Goal: Information Seeking & Learning: Learn about a topic

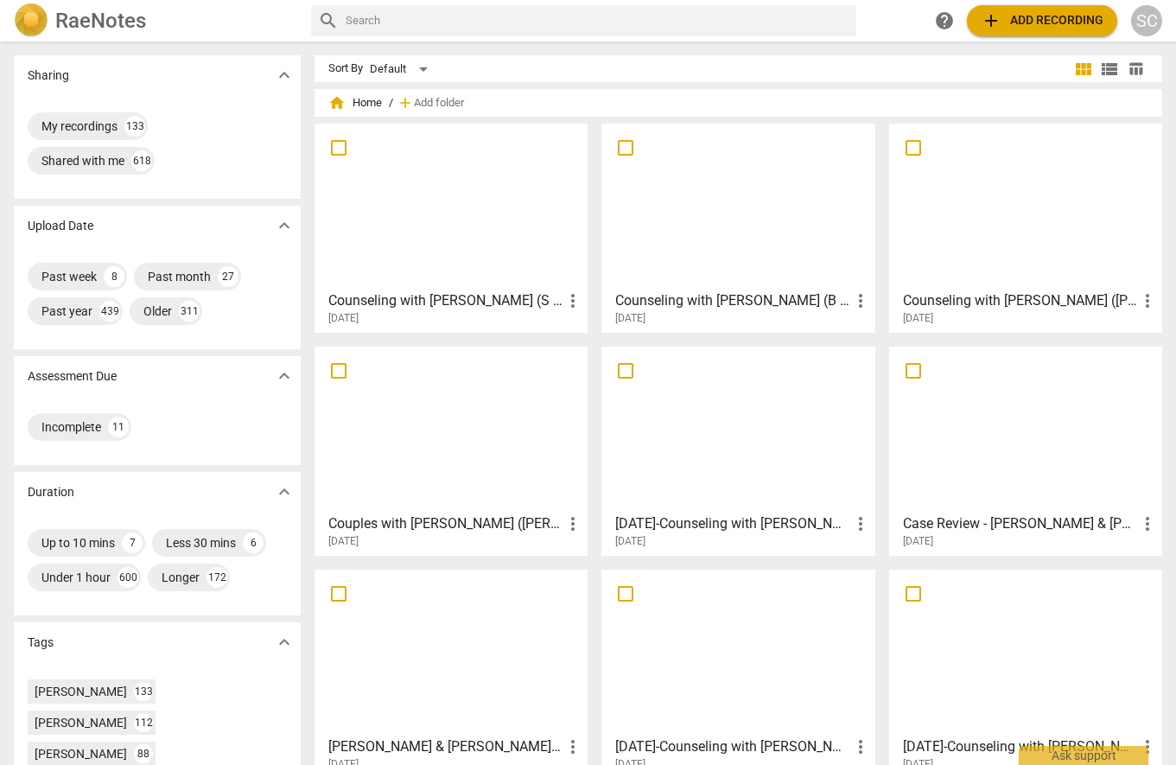
click at [1009, 156] on div at bounding box center [1025, 206] width 261 height 153
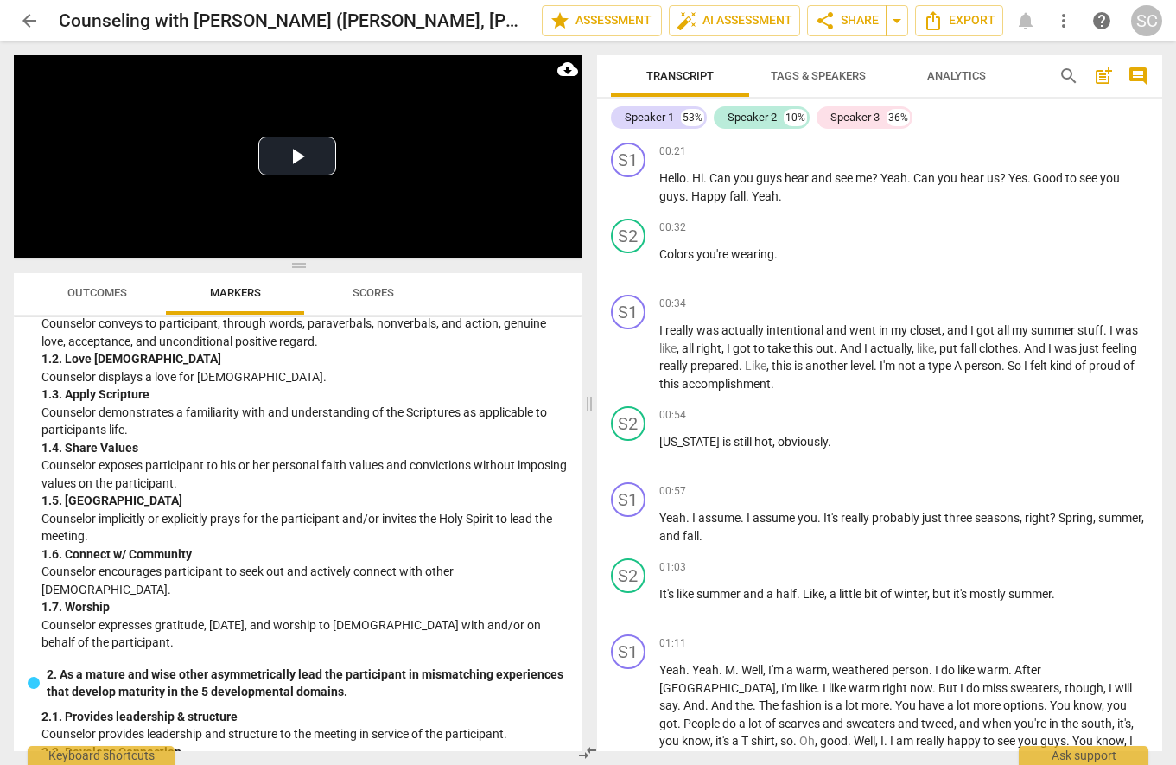
scroll to position [231, 0]
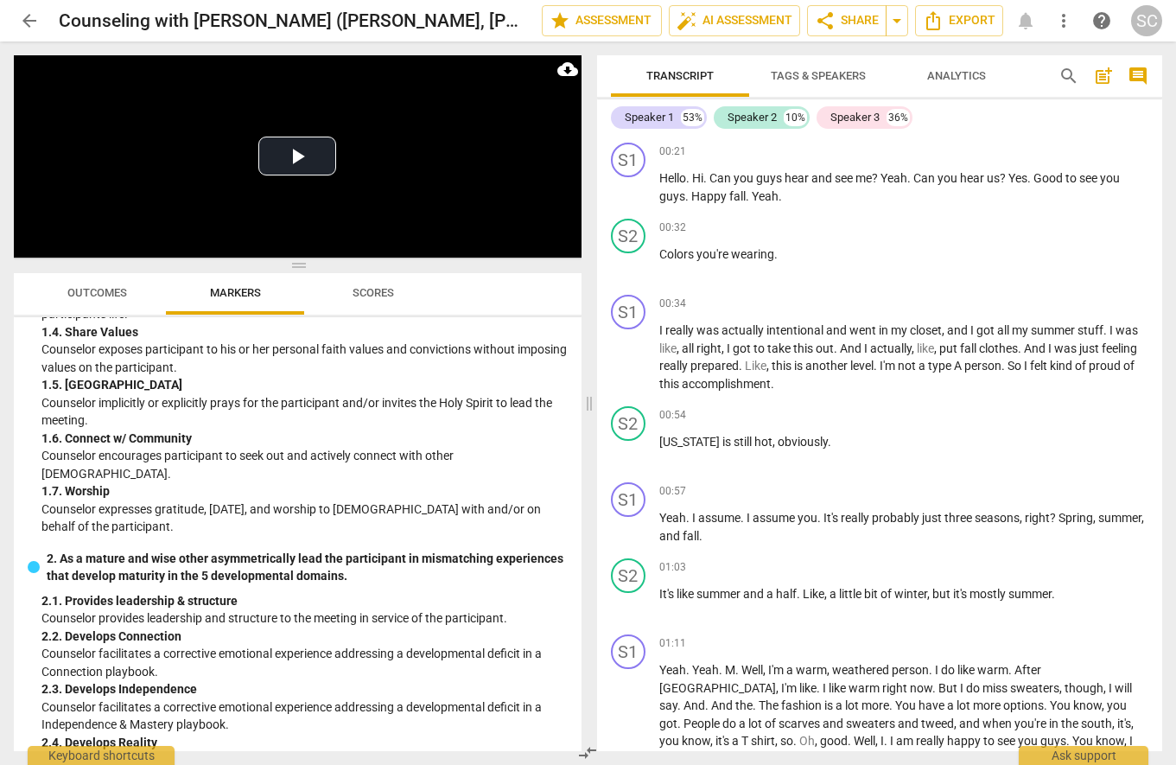
click at [29, 399] on div "1. As an imitator of [DEMOGRAPHIC_DATA], reveals [DEMOGRAPHIC_DATA] as He is an…" at bounding box center [298, 337] width 540 height 397
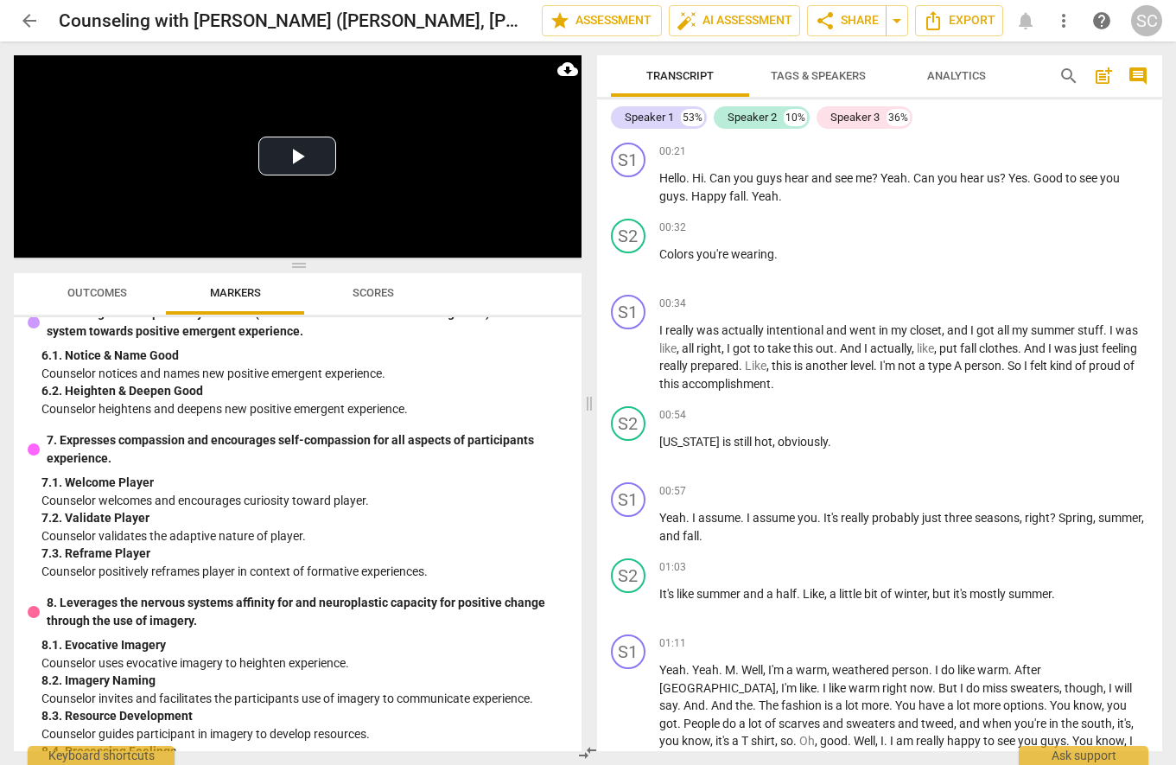
scroll to position [1613, 0]
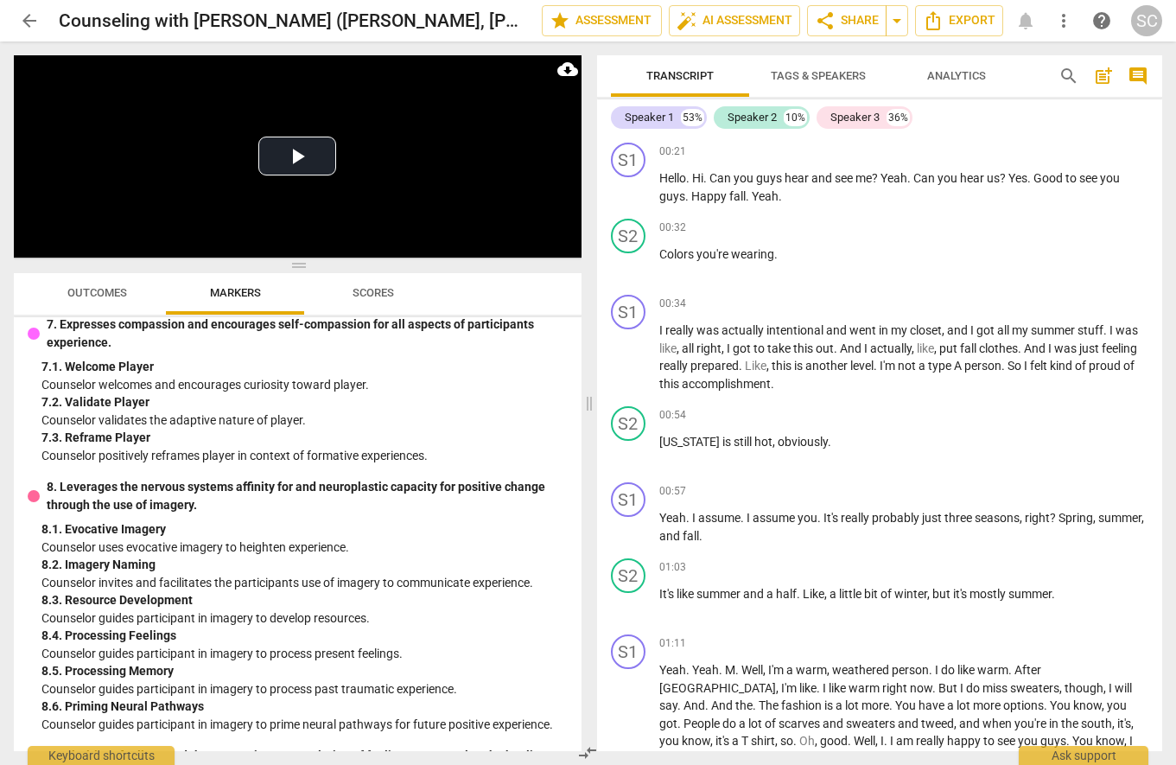
click at [215, 574] on p "Counselor invites and facilitates the participants use of imagery to communicat…" at bounding box center [304, 583] width 526 height 18
click at [138, 520] on div "8. 1. Evocative Imagery" at bounding box center [304, 529] width 526 height 18
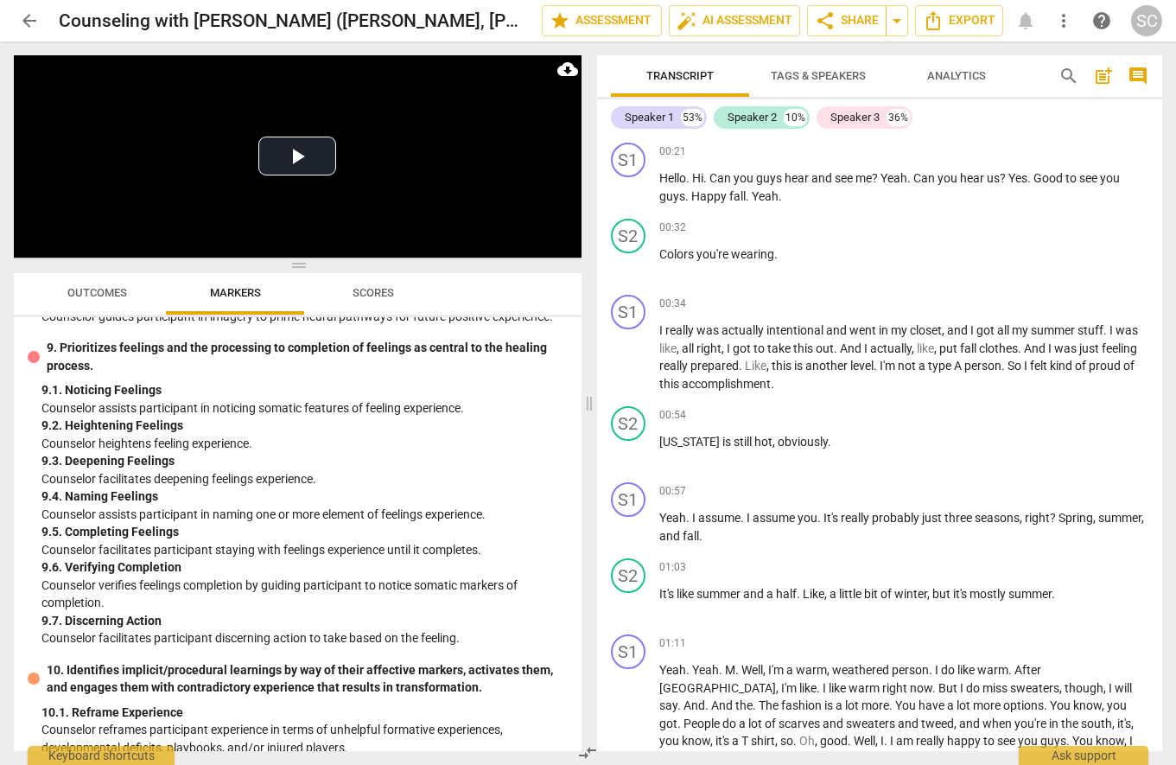
scroll to position [2074, 0]
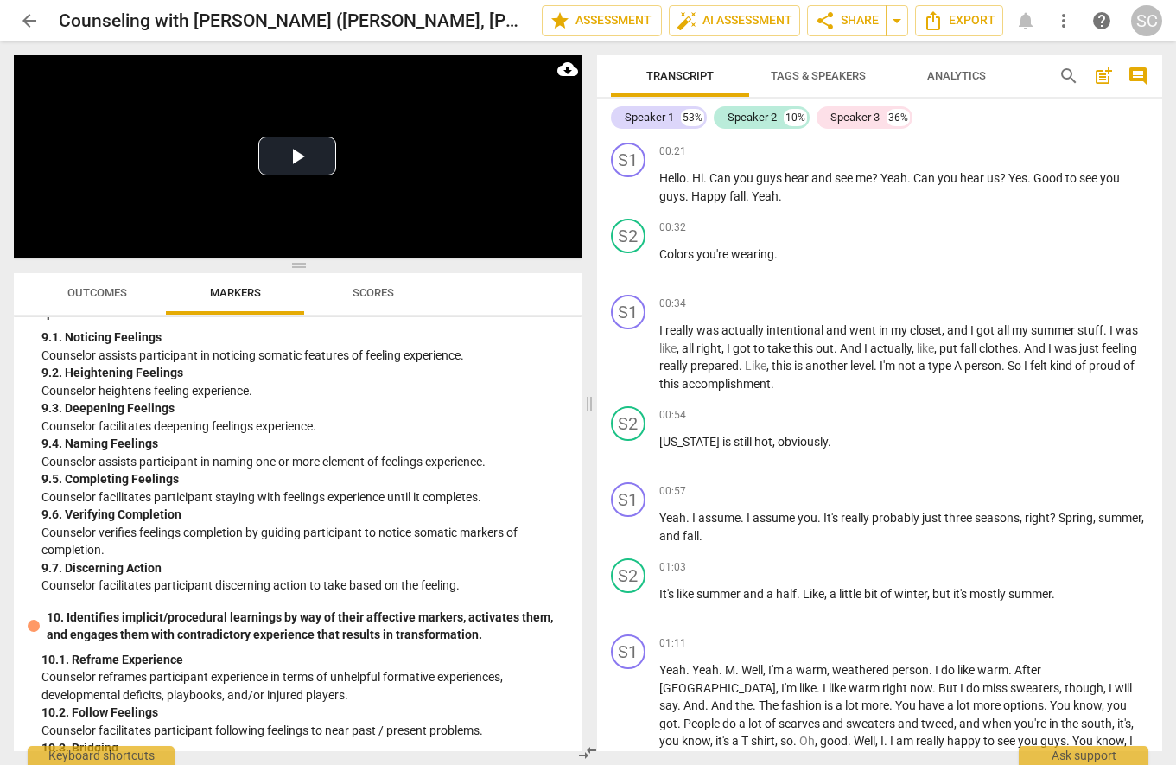
click at [220, 524] on p "Counselor verifies feelings completion by guiding participant to notice somatic…" at bounding box center [304, 541] width 526 height 35
click at [170, 524] on p "Counselor verifies feelings completion by guiding participant to notice somatic…" at bounding box center [304, 541] width 526 height 35
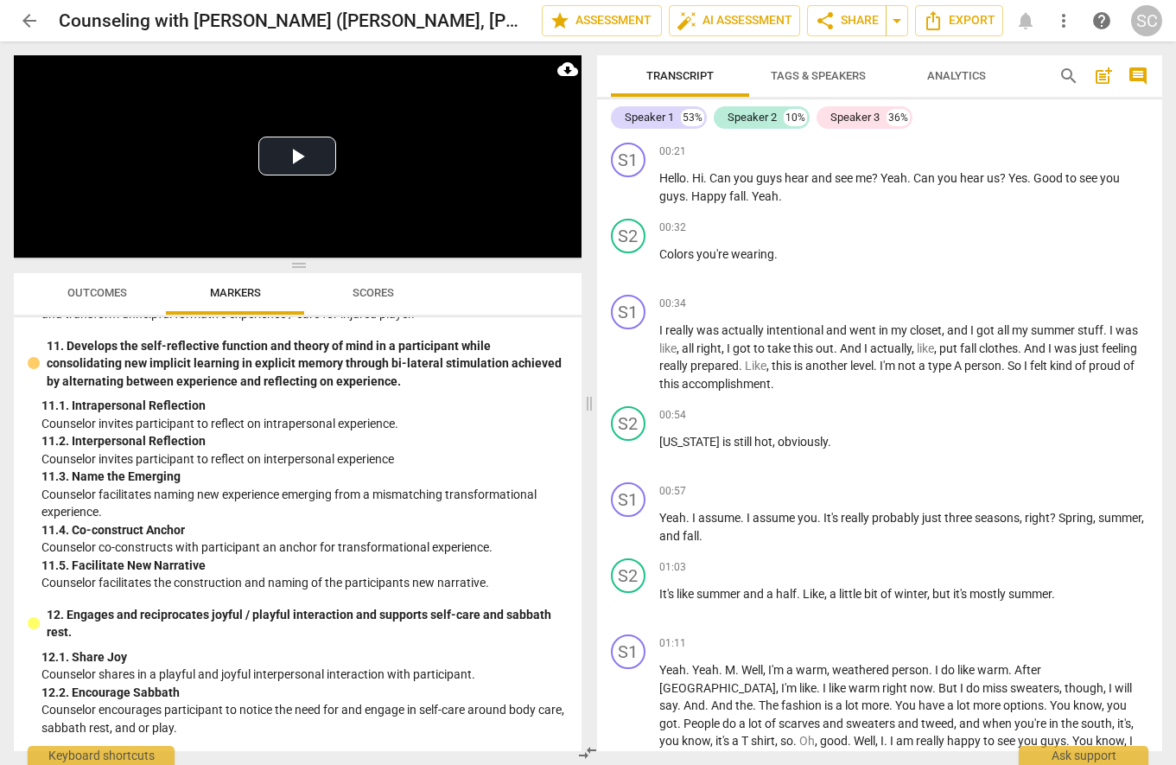
scroll to position [2650, 0]
click at [157, 485] on p "Counselor facilitates naming new experience emerging from a mismatching transfo…" at bounding box center [304, 502] width 526 height 35
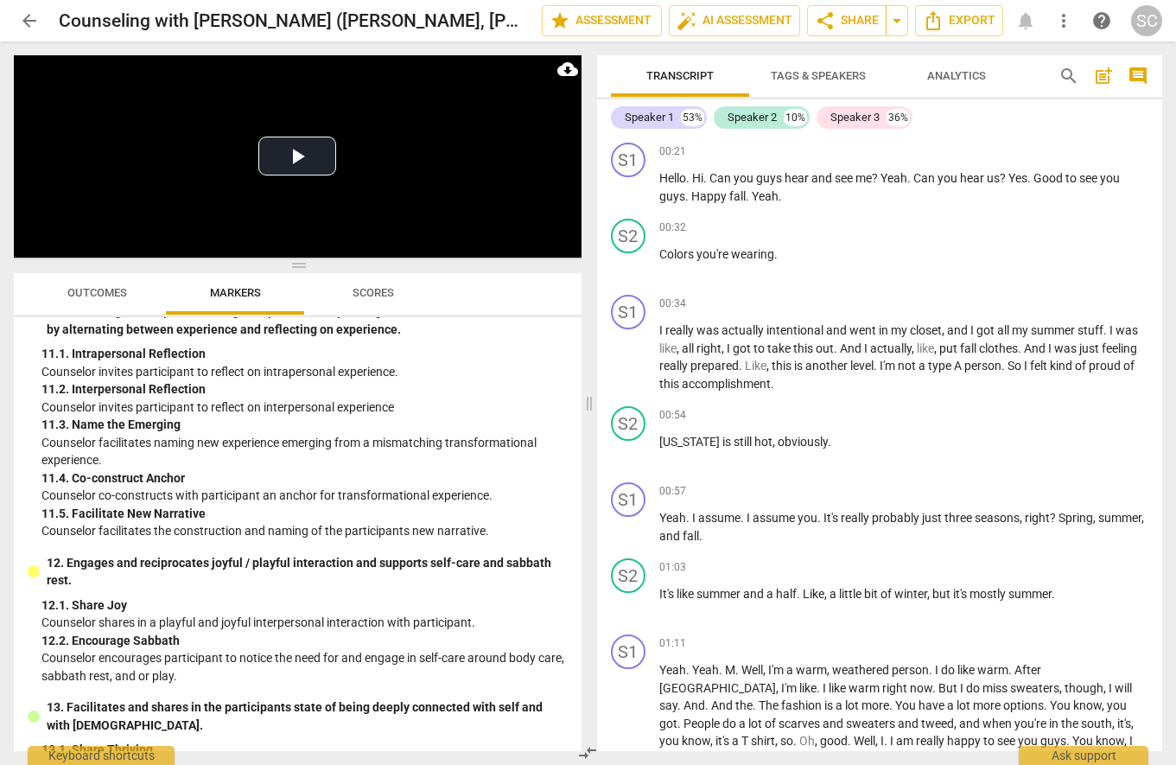
scroll to position [2586, 0]
